Goal: Find contact information: Find contact information

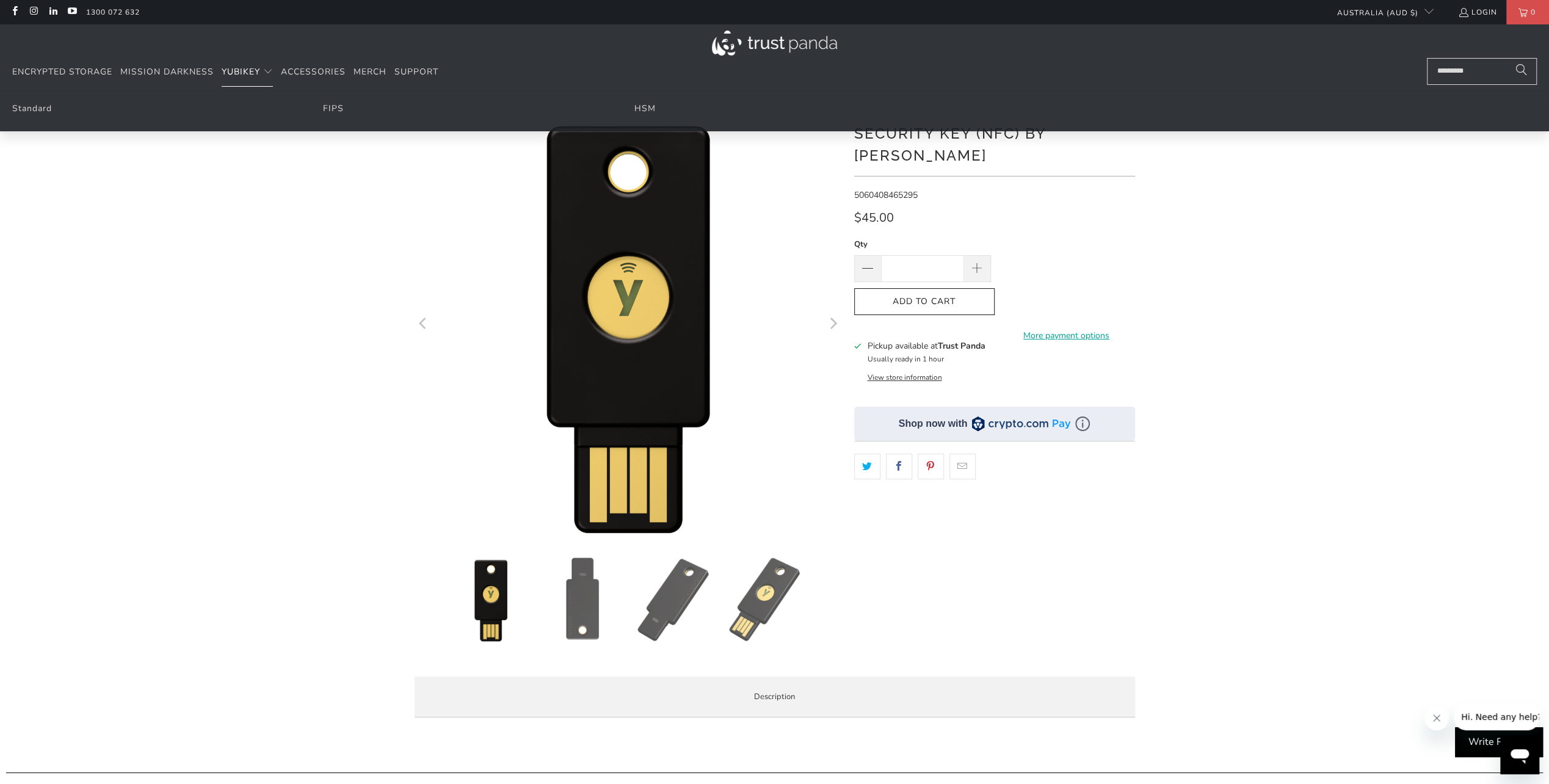
click at [245, 70] on span "YubiKey" at bounding box center [241, 72] width 39 height 12
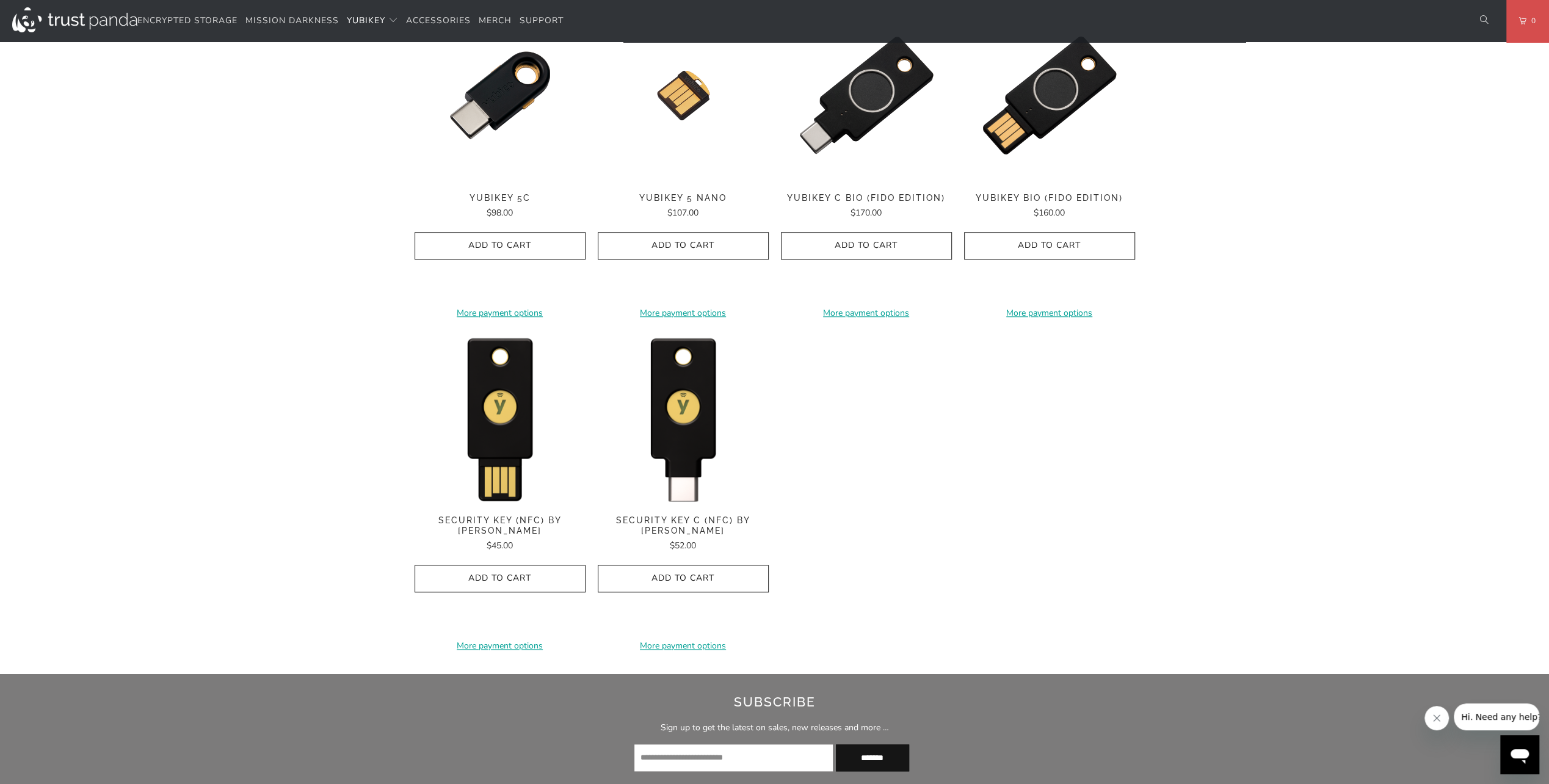
scroll to position [799, 0]
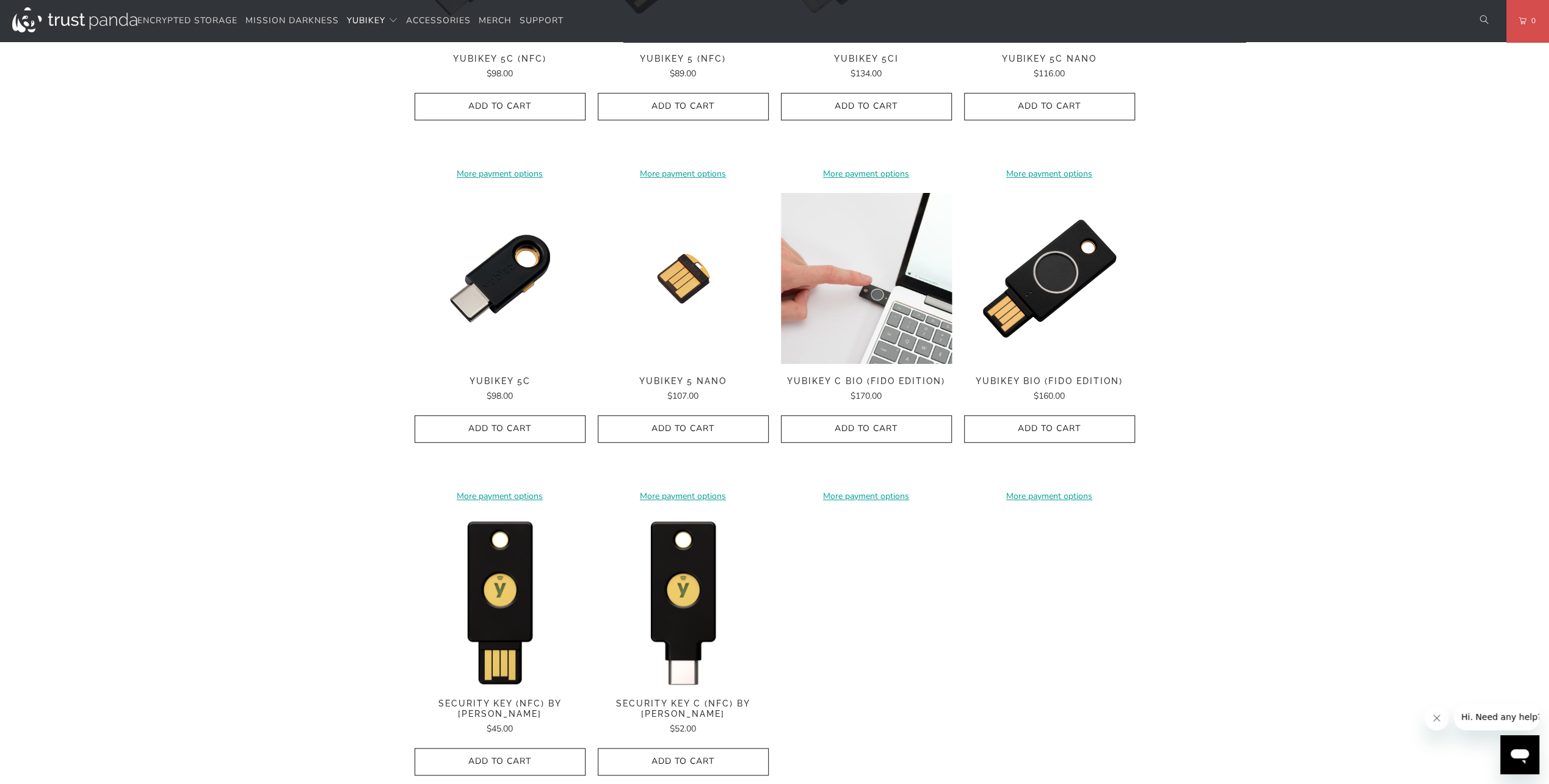
click at [863, 293] on img at bounding box center [866, 278] width 171 height 171
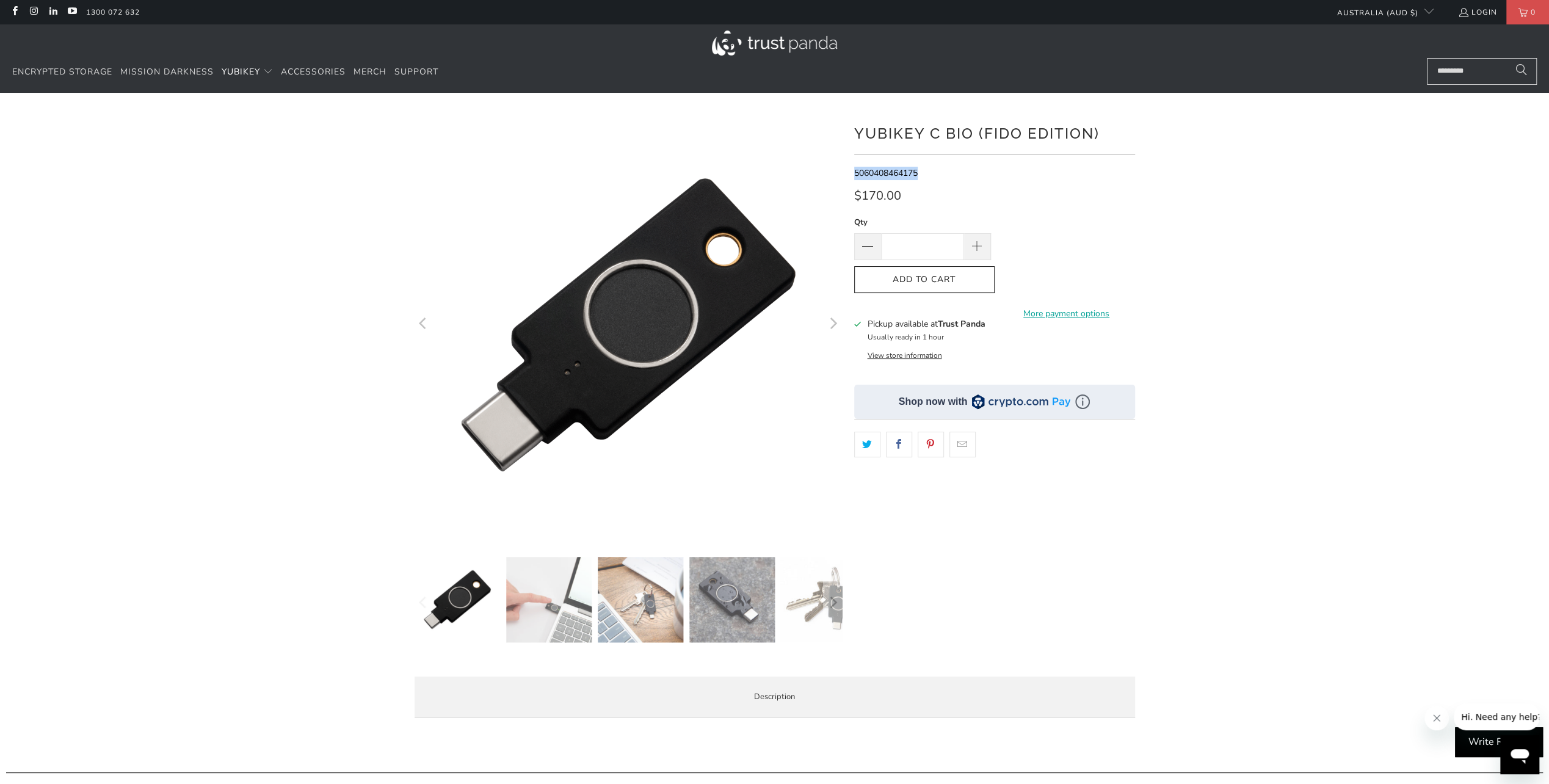
drag, startPoint x: 855, startPoint y: 174, endPoint x: 919, endPoint y: 172, distance: 64.0
click at [917, 172] on span "5060408464175" at bounding box center [885, 173] width 63 height 12
drag, startPoint x: 854, startPoint y: 132, endPoint x: 971, endPoint y: 137, distance: 117.1
click at [971, 137] on h1 "YubiKey C Bio (FIDO Edition)" at bounding box center [994, 132] width 281 height 24
copy h1 "YubiKey C Bio"
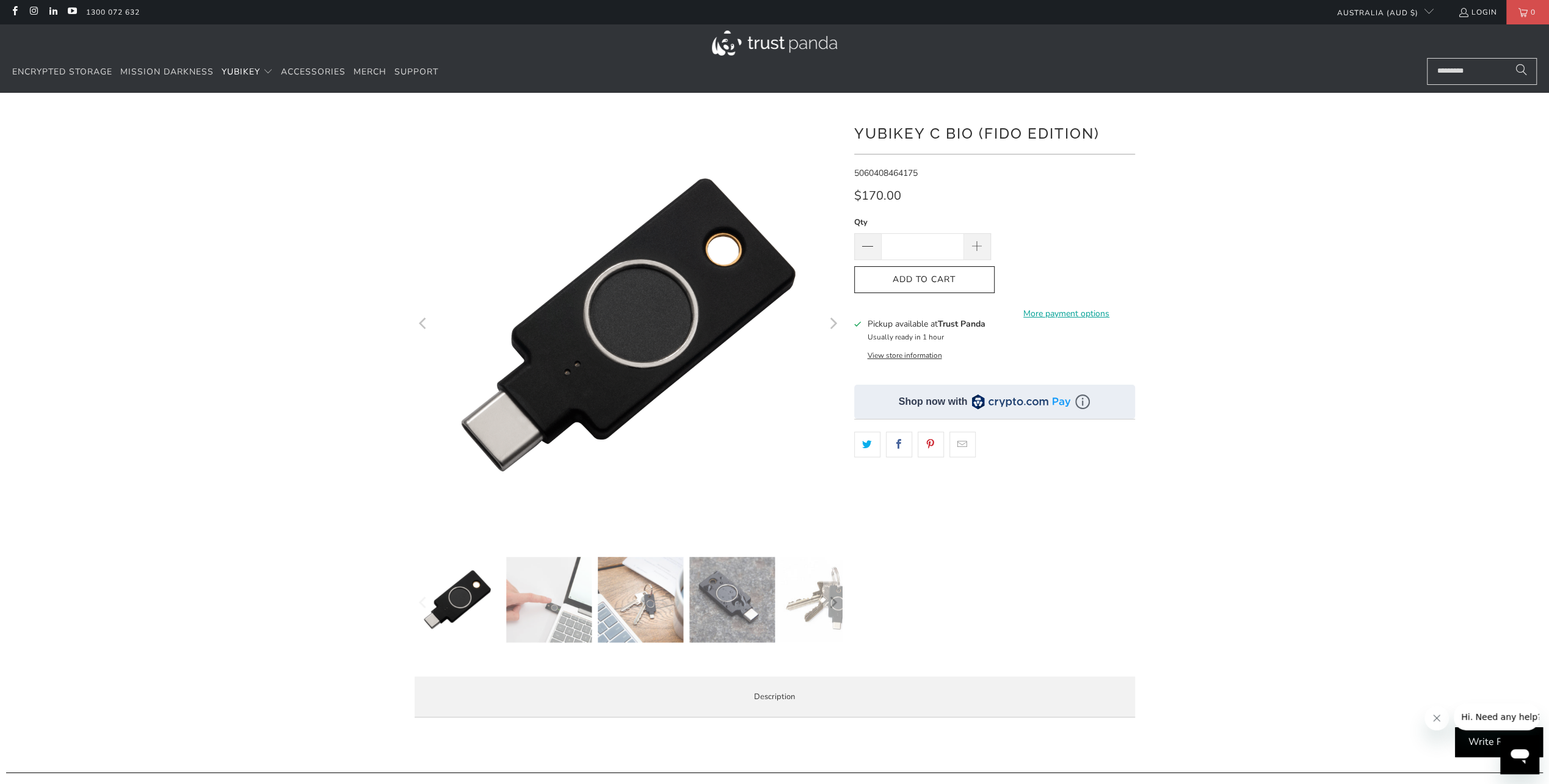
click at [1025, 134] on h1 "YubiKey C Bio (FIDO Edition)" at bounding box center [994, 132] width 281 height 24
drag, startPoint x: 855, startPoint y: 132, endPoint x: 922, endPoint y: 169, distance: 76.5
click at [922, 169] on div "**********" at bounding box center [994, 389] width 281 height 556
copy div "YubiKey C Bio (FIDO Edition) 5060408464175"
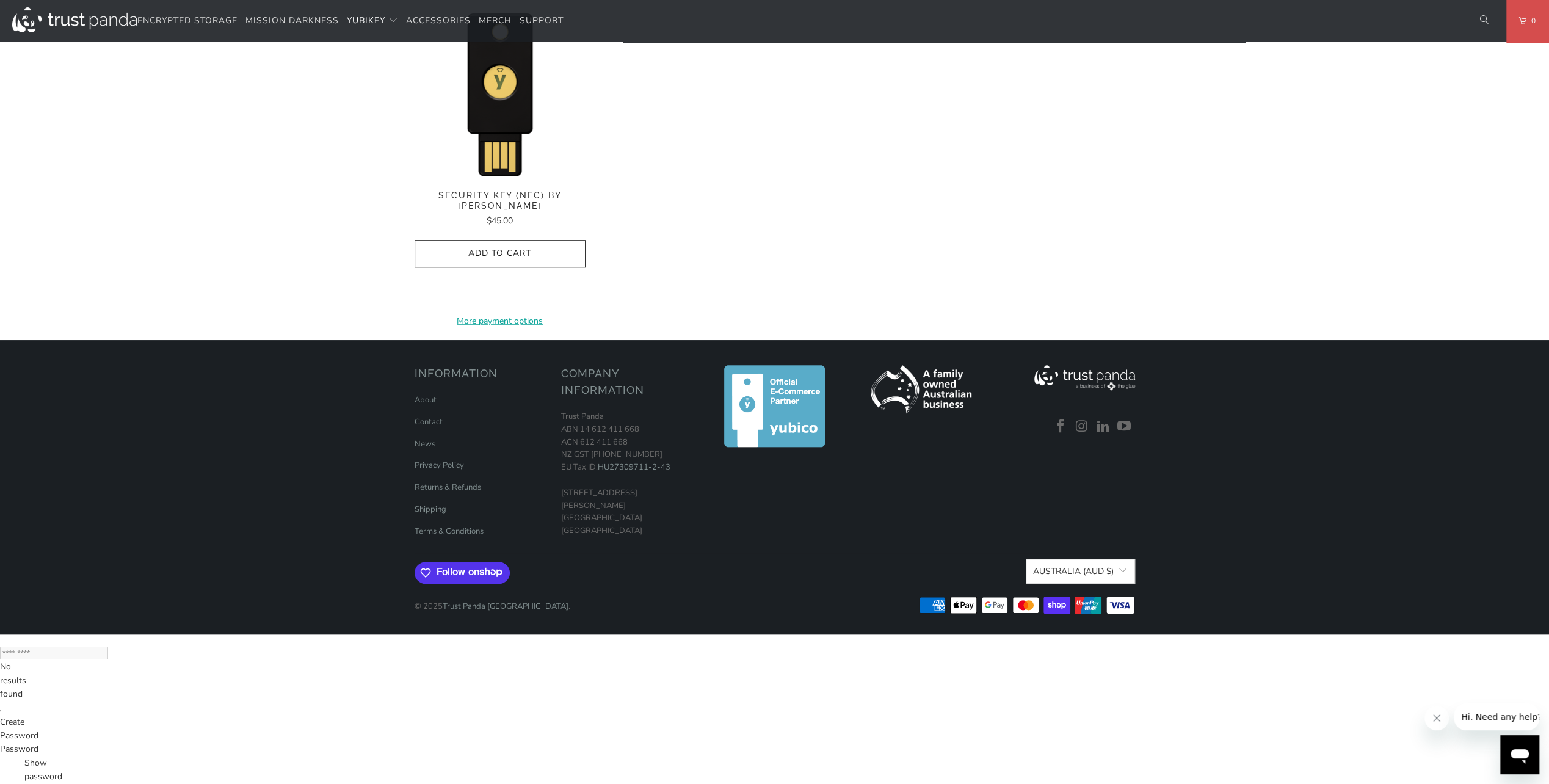
scroll to position [1114, 0]
click at [432, 427] on link "Contact" at bounding box center [428, 422] width 28 height 11
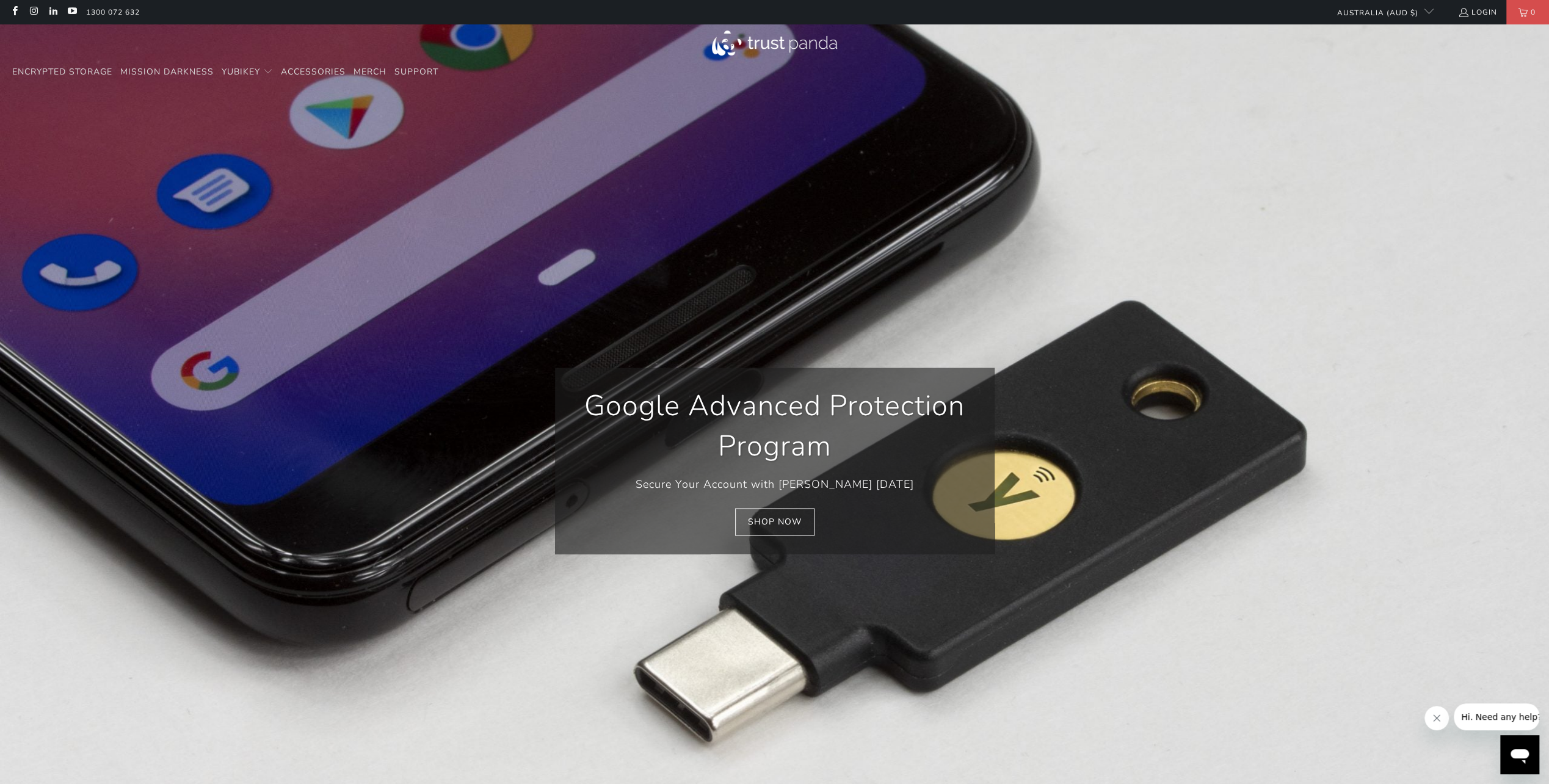
scroll to position [0, 1322]
